Goal: Information Seeking & Learning: Find specific fact

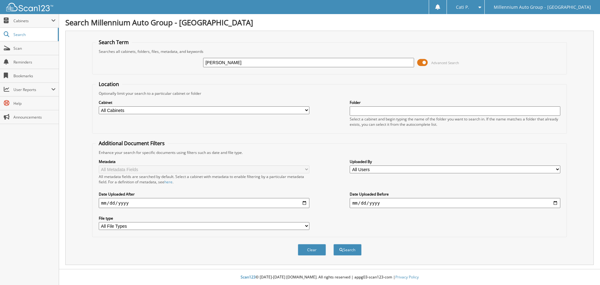
type input "[PERSON_NAME]"
click at [333, 244] on button "Search" at bounding box center [347, 250] width 28 height 12
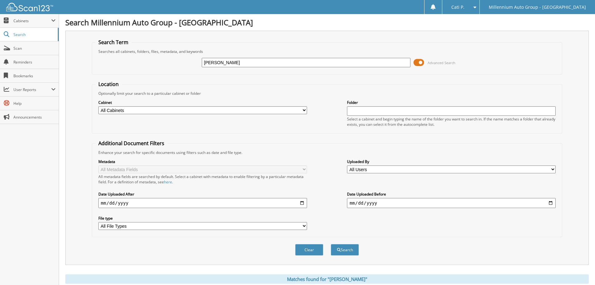
click at [377, 107] on input "text" at bounding box center [451, 110] width 209 height 9
type input "THOMAS AMELIA"
click at [331, 244] on button "Search" at bounding box center [345, 250] width 28 height 12
drag, startPoint x: 234, startPoint y: 64, endPoint x: 181, endPoint y: 59, distance: 54.0
click at [181, 59] on div "THOMAS Advanced Search" at bounding box center [327, 62] width 464 height 17
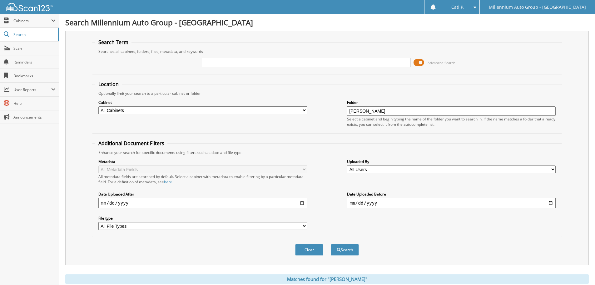
click at [342, 252] on button "Search" at bounding box center [345, 250] width 28 height 12
click at [224, 62] on input "text" at bounding box center [306, 62] width 209 height 9
type input "96085"
click at [331, 244] on button "Search" at bounding box center [345, 250] width 28 height 12
drag, startPoint x: 395, startPoint y: 112, endPoint x: 326, endPoint y: 110, distance: 69.4
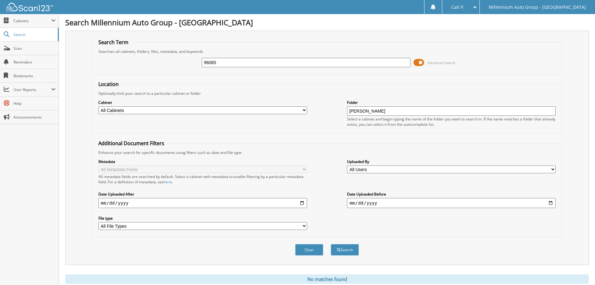
click at [330, 111] on div "Cabinet All Cabinets ACCOUNTS PAYABLE CAR DEALS CATI DEPOSITS MONTHS END" at bounding box center [327, 113] width 464 height 34
click at [342, 248] on button "Search" at bounding box center [345, 250] width 28 height 12
click at [22, 22] on span "Cabinets" at bounding box center [32, 20] width 38 height 5
click at [26, 62] on span "Search" at bounding box center [33, 61] width 41 height 5
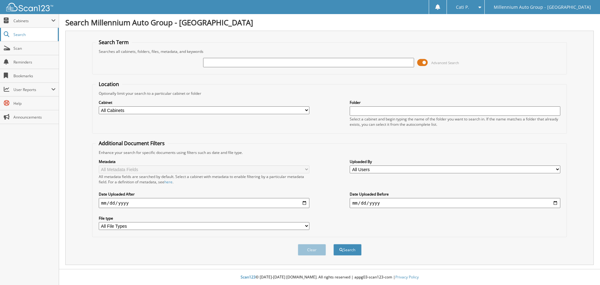
click at [21, 37] on span "Search" at bounding box center [33, 34] width 41 height 5
